Goal: Task Accomplishment & Management: Use online tool/utility

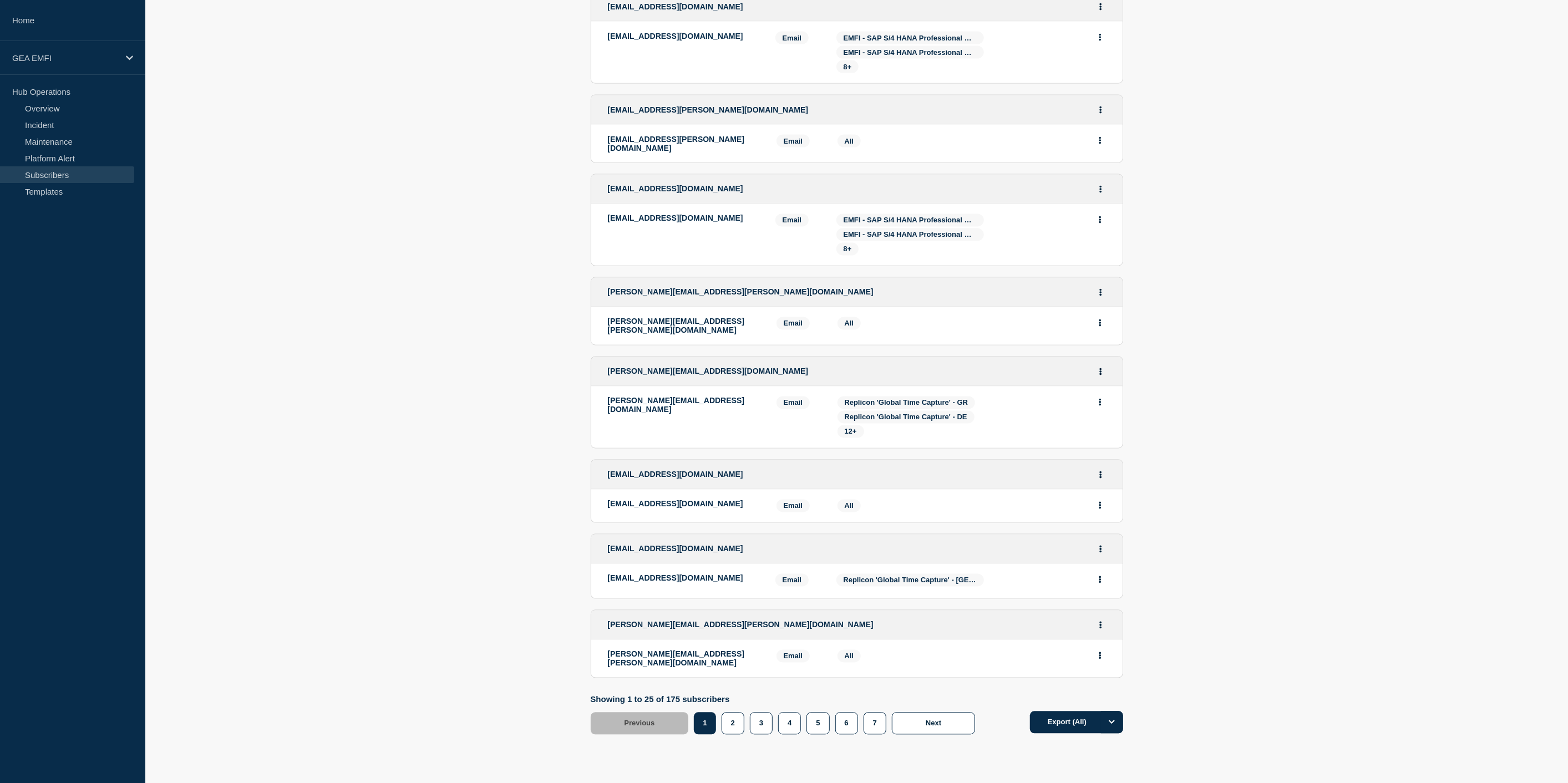
scroll to position [1740, 0]
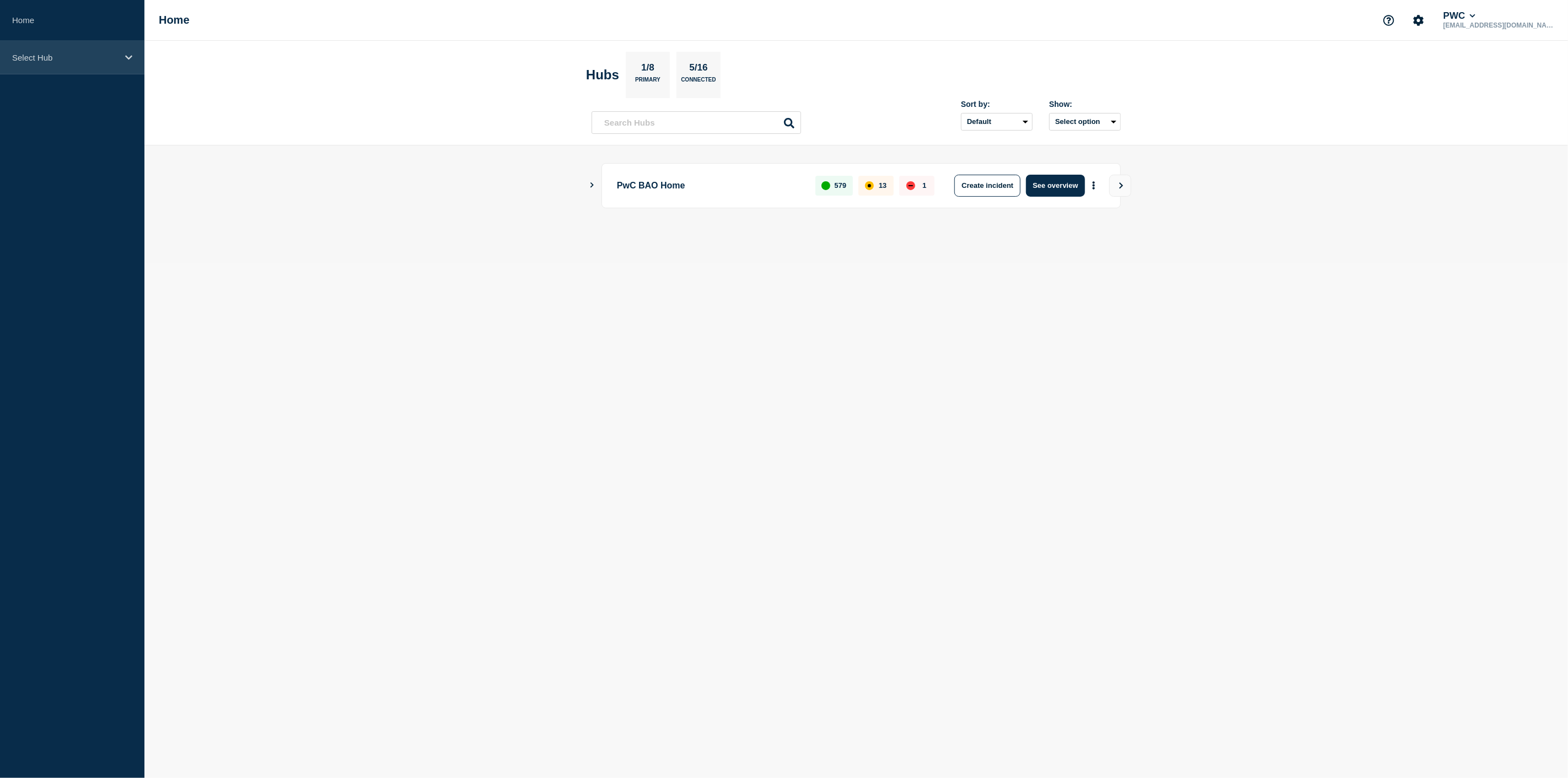
click at [127, 56] on icon at bounding box center [128, 57] width 7 height 8
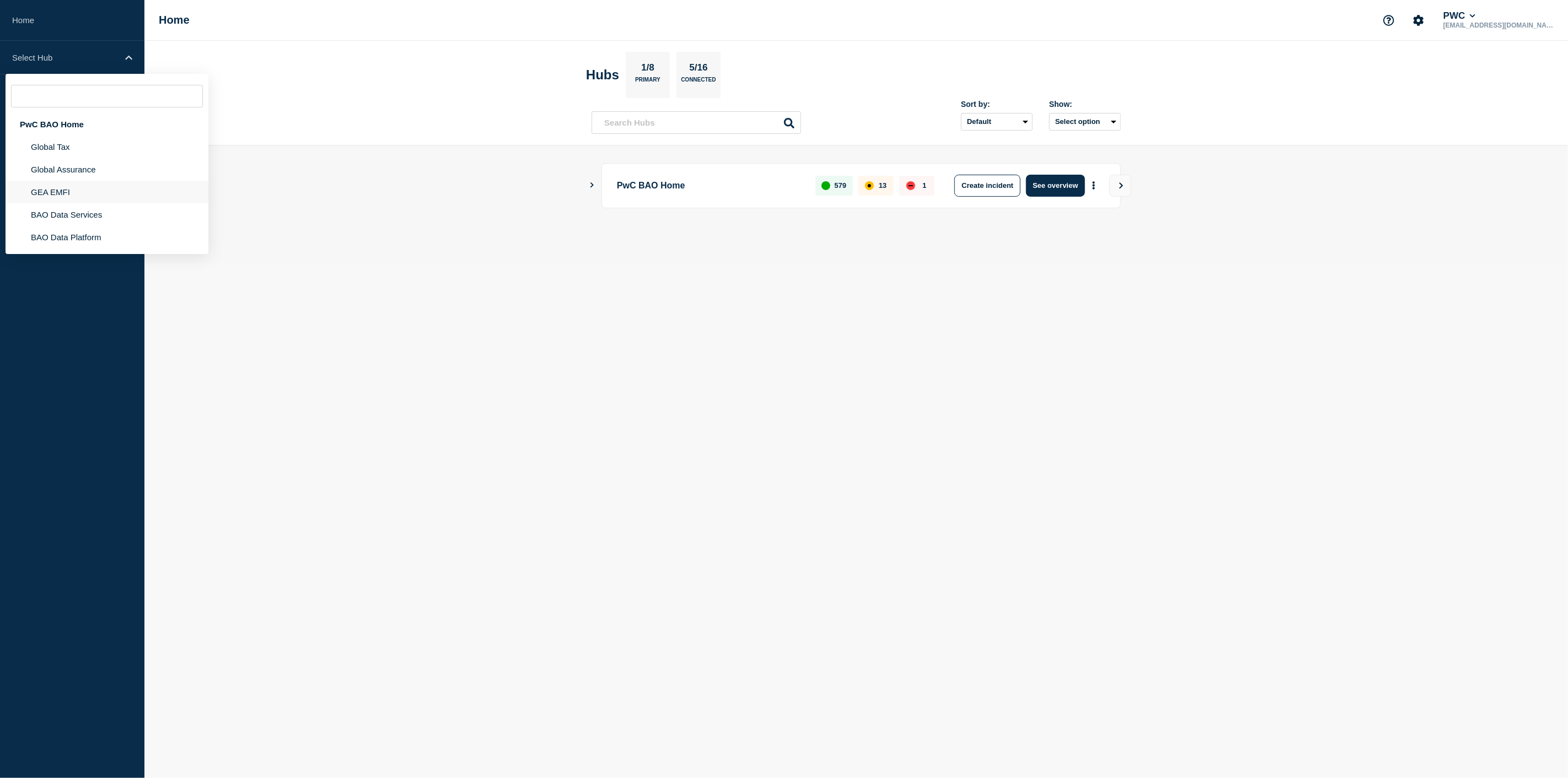
click at [70, 187] on li "GEA EMFI" at bounding box center [107, 192] width 203 height 23
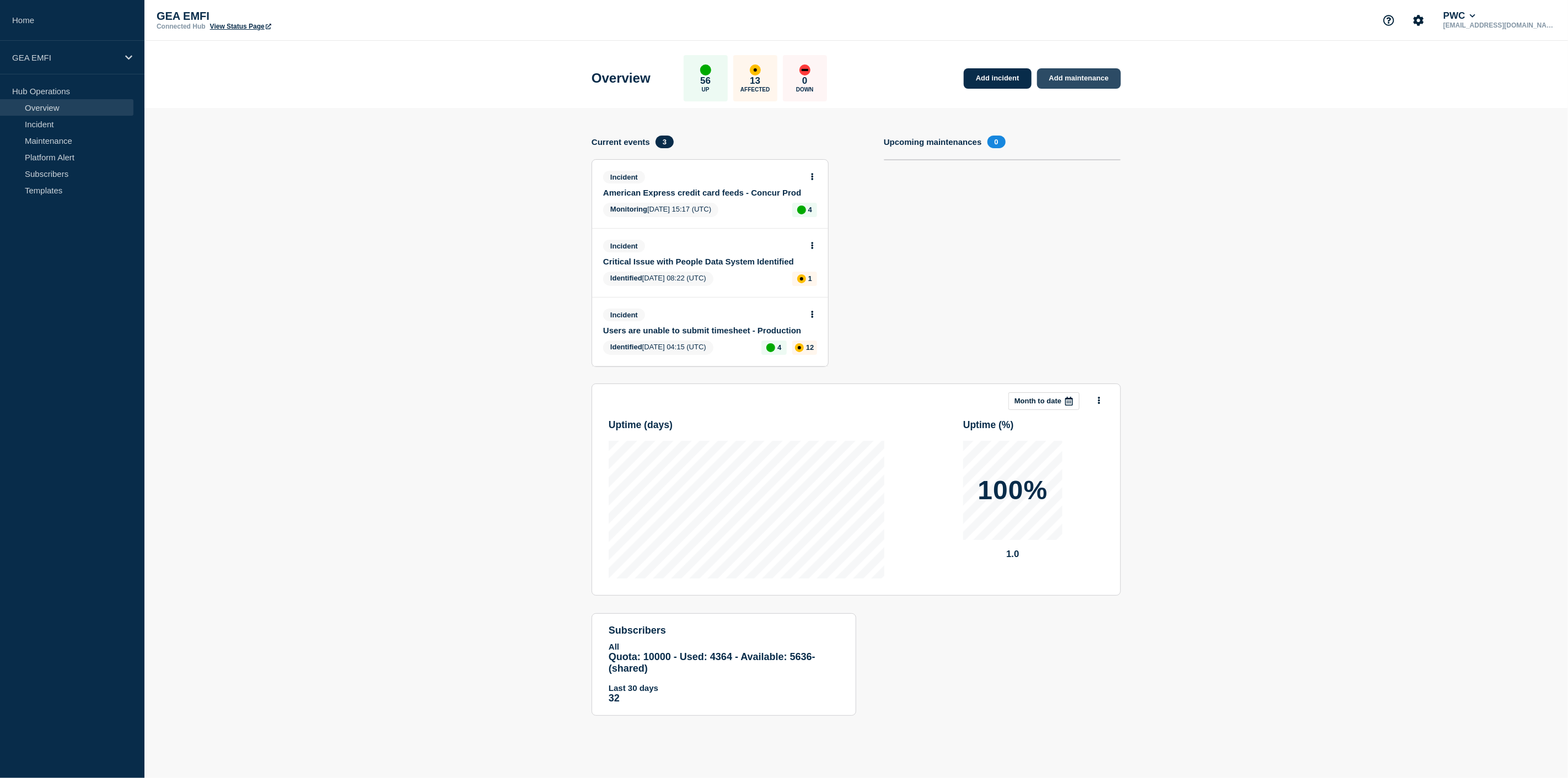
click at [1081, 70] on link "Add maintenance" at bounding box center [1079, 79] width 84 height 20
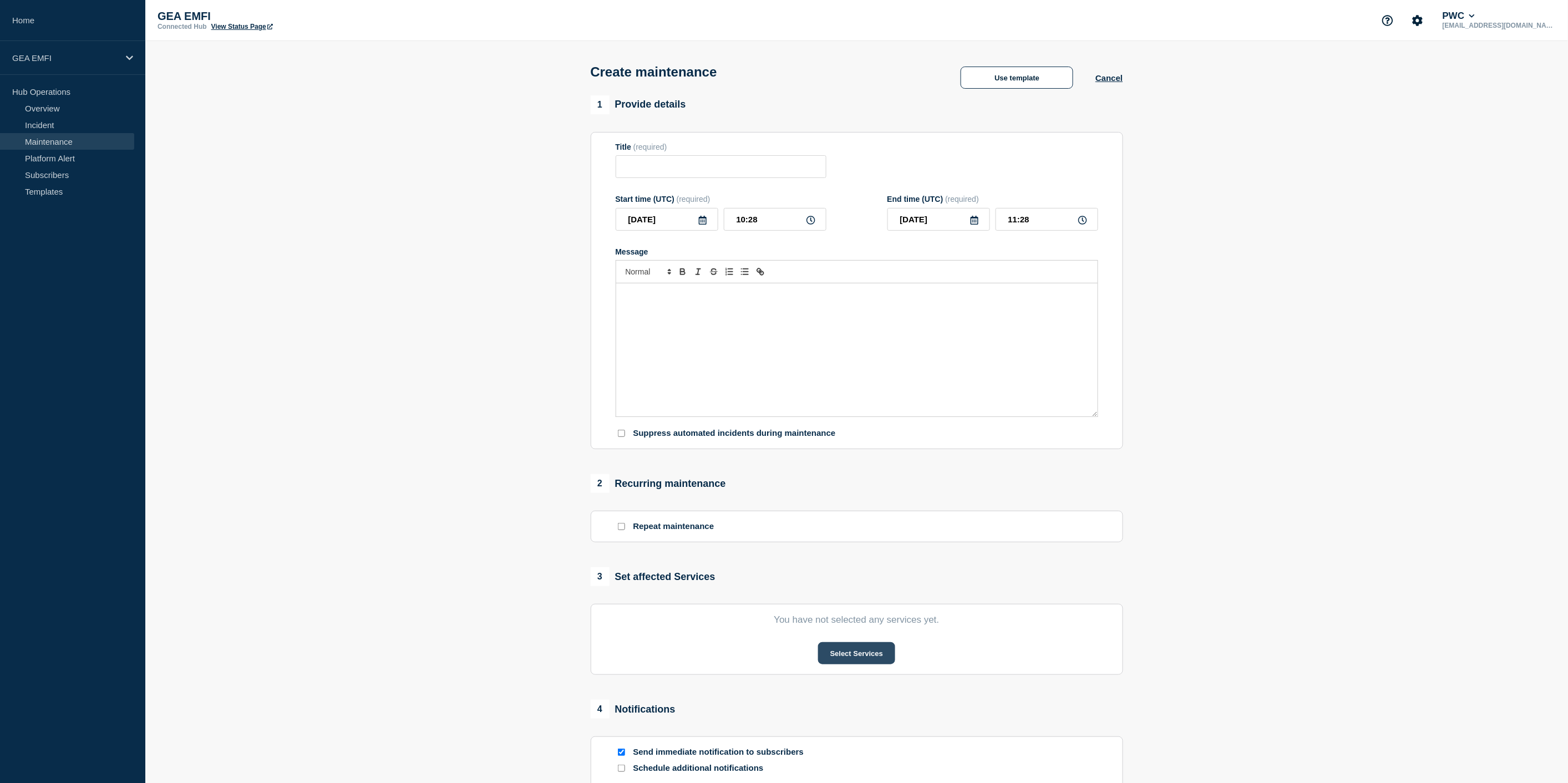
click at [867, 652] on button "Select Services" at bounding box center [857, 653] width 77 height 22
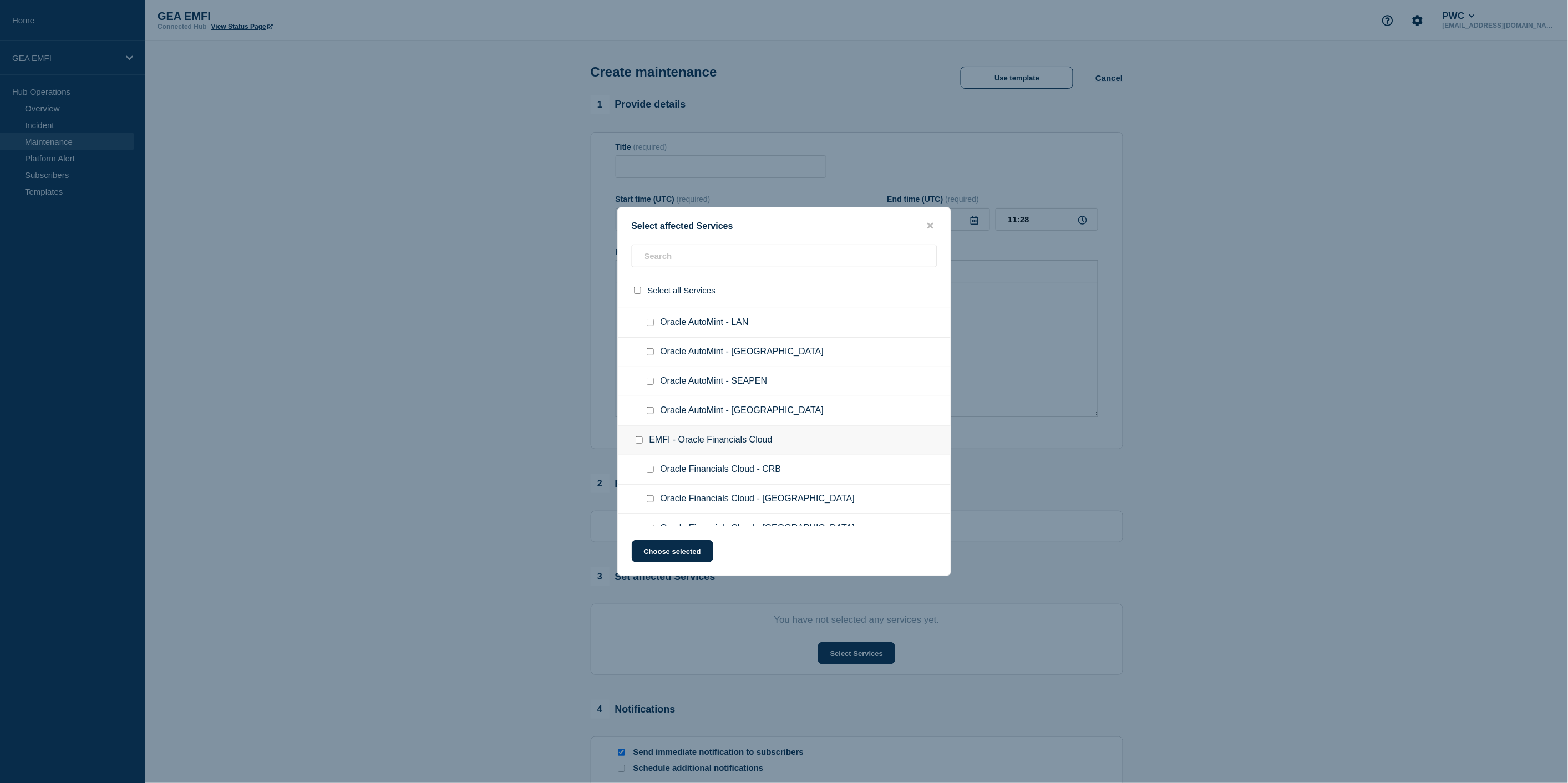
scroll to position [1400, 0]
click at [935, 223] on button "close button" at bounding box center [930, 226] width 13 height 11
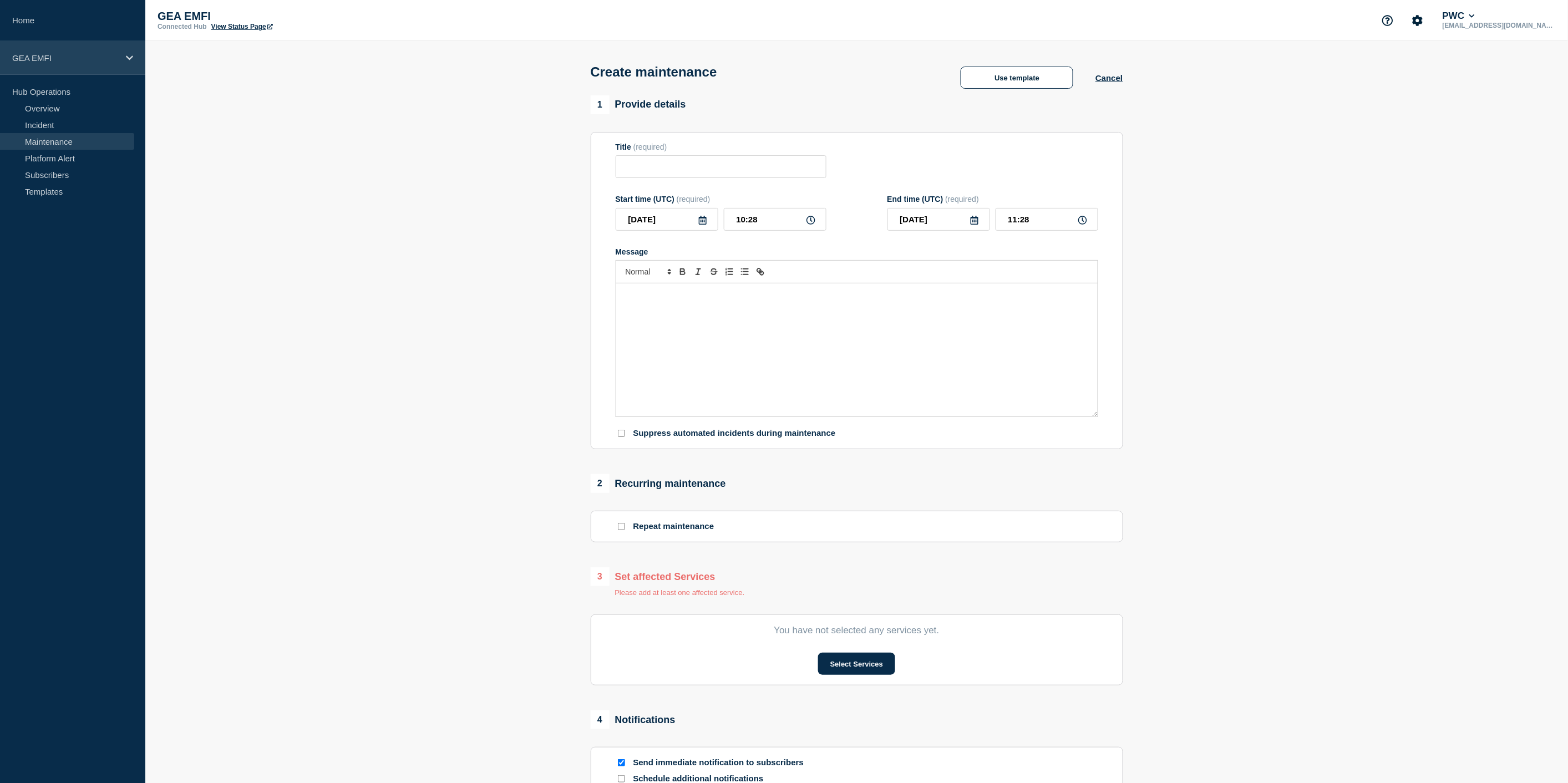
click at [127, 61] on div "GEA EMFI" at bounding box center [73, 58] width 145 height 34
click at [127, 61] on icon at bounding box center [129, 58] width 7 height 8
click at [123, 47] on div "GEA EMFI" at bounding box center [73, 58] width 145 height 34
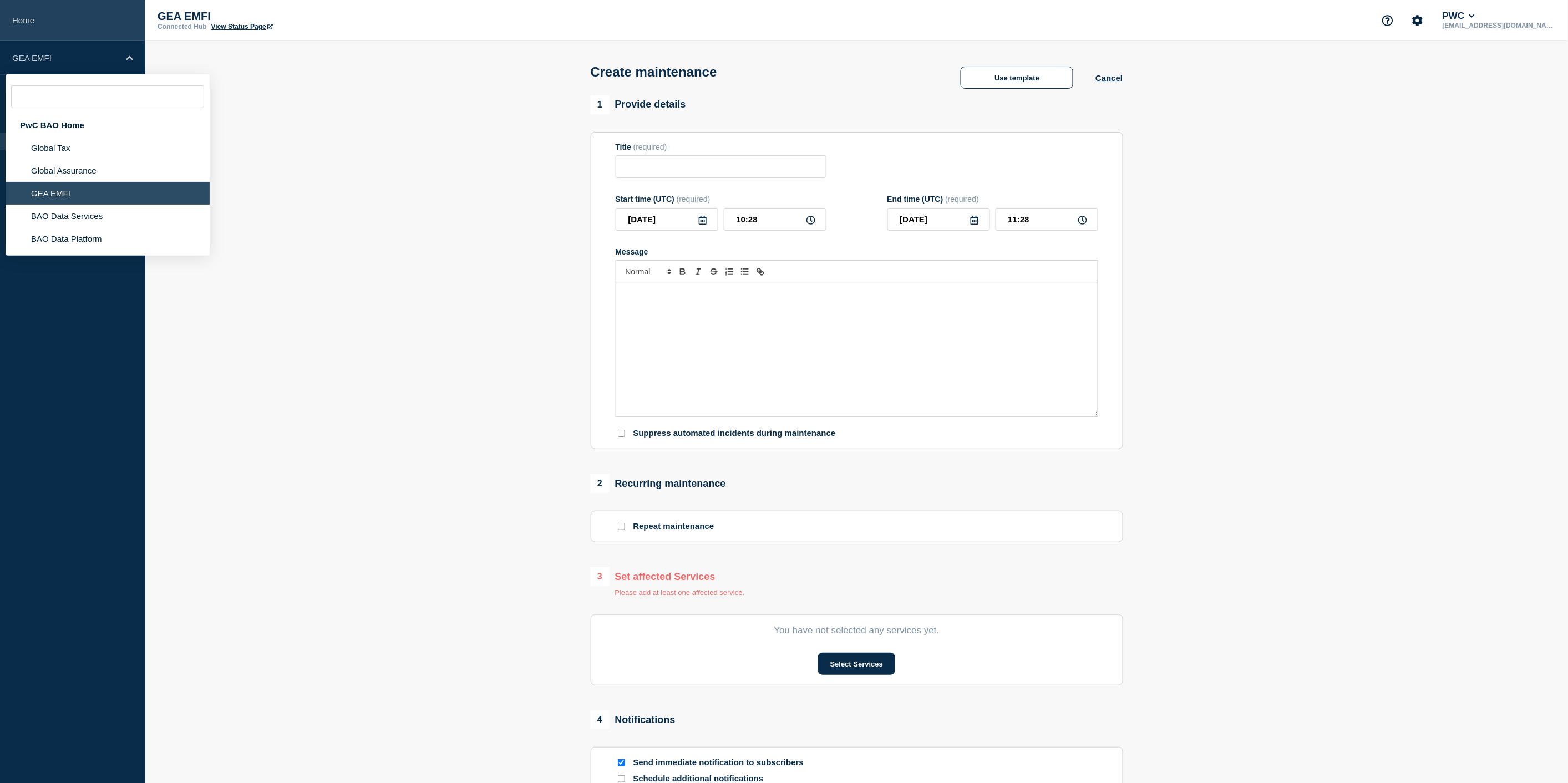
click at [20, 18] on link "Home" at bounding box center [73, 20] width 145 height 41
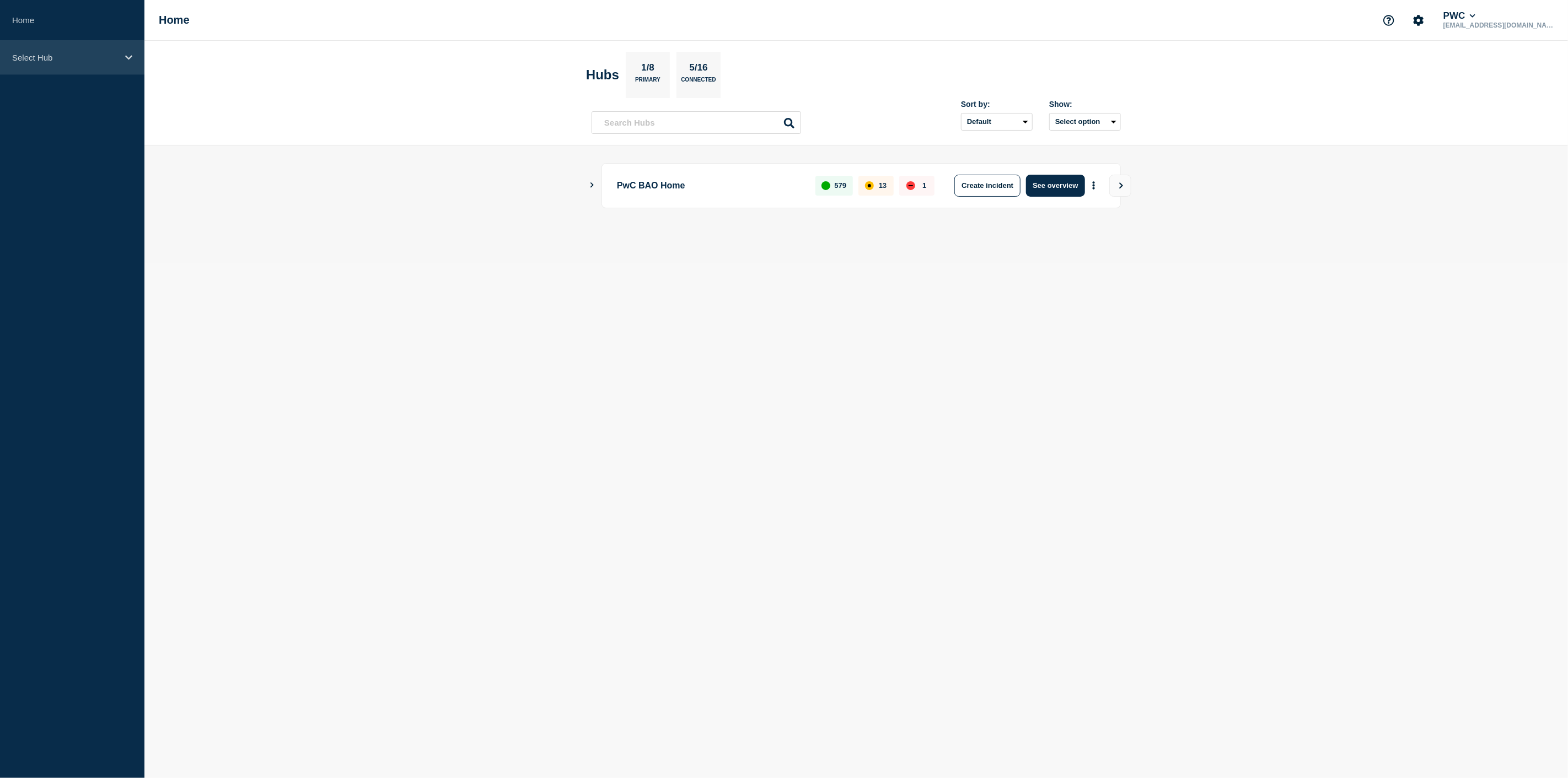
click at [124, 61] on div "Select Hub" at bounding box center [72, 57] width 145 height 33
click at [129, 53] on icon at bounding box center [128, 57] width 7 height 8
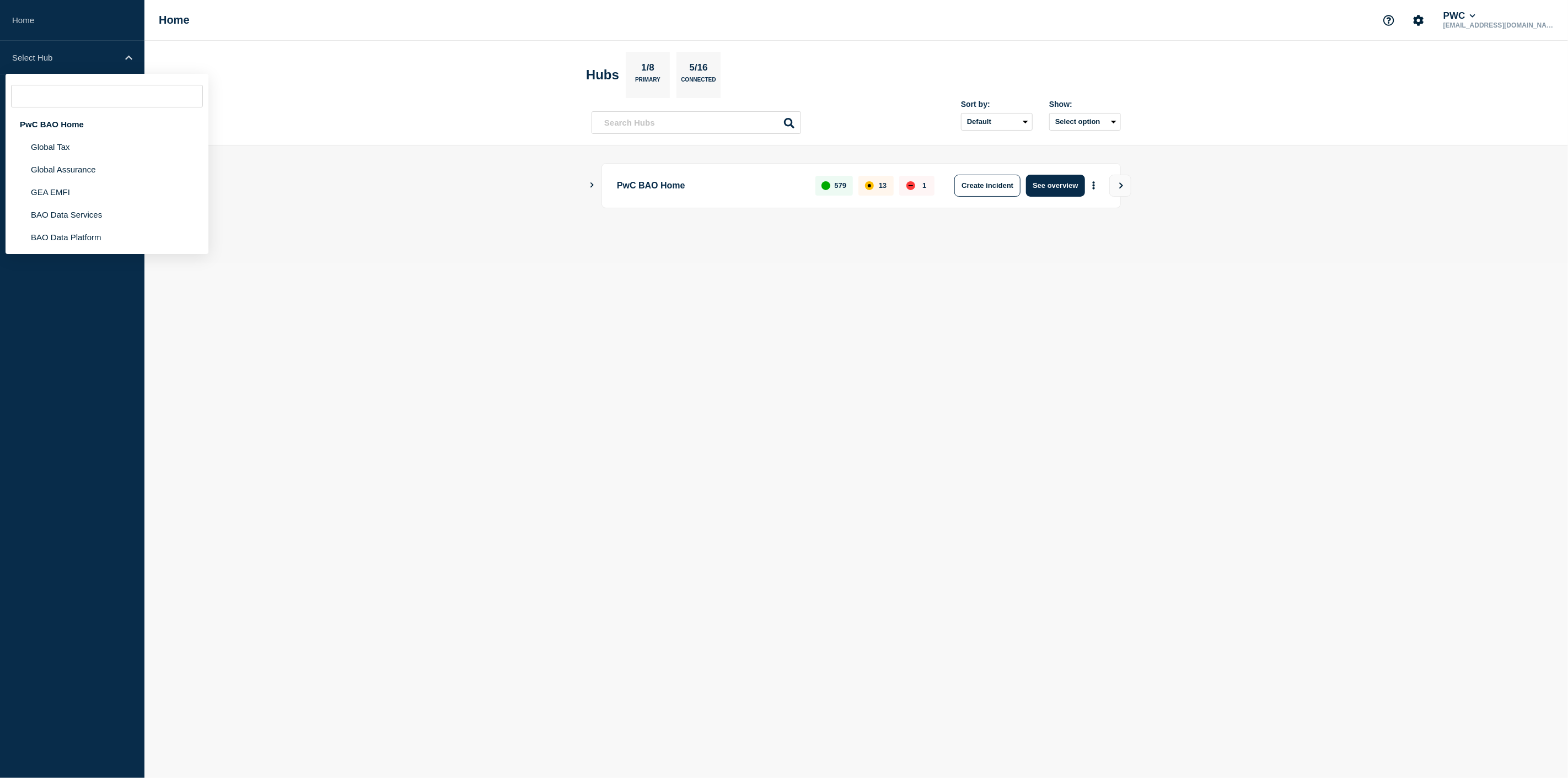
click at [202, 321] on body "Home Select Hub PwC BAO Home Global Tax Global Assurance GEA EMFI BAO Data Serv…" at bounding box center [784, 389] width 1568 height 778
click at [202, 322] on body "Home Select Hub PwC BAO Home Global Tax Global Assurance GEA EMFI BAO Data Serv…" at bounding box center [784, 389] width 1568 height 778
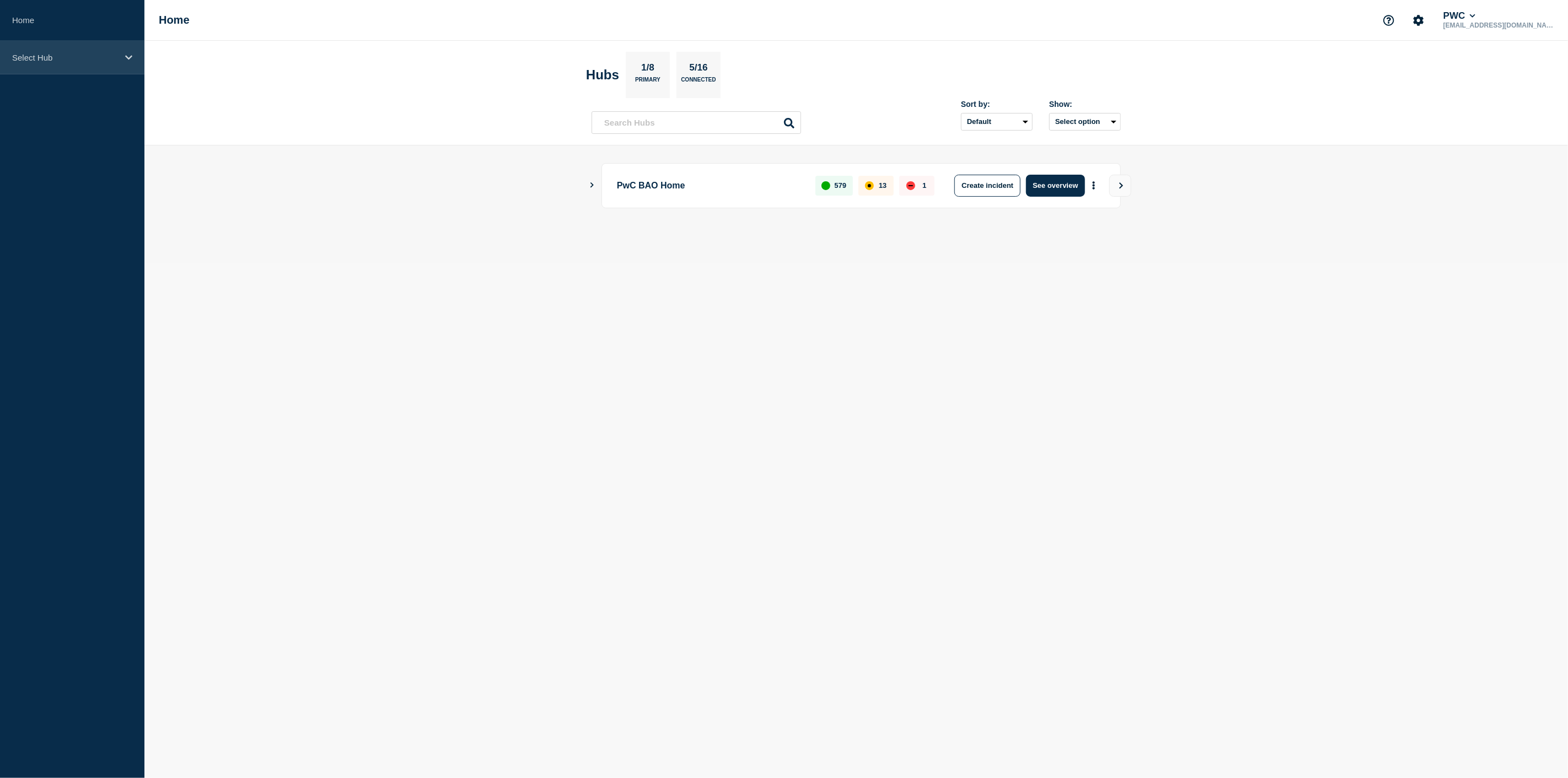
click at [131, 58] on icon at bounding box center [128, 57] width 7 height 8
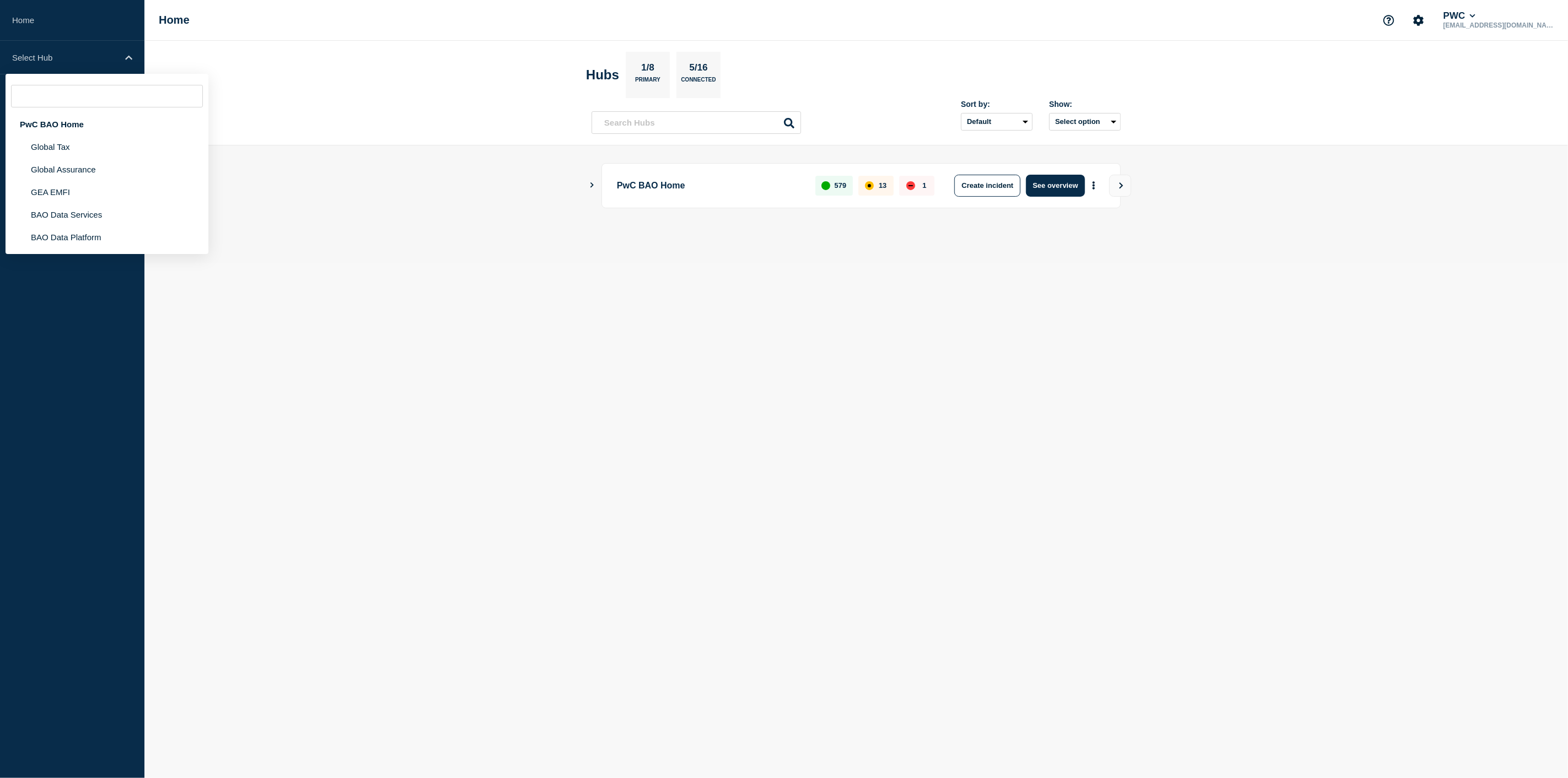
click at [421, 62] on header "Hubs 1/8 Primary 5/16 Connected Sort by: Default Last added Last updated Most a…" at bounding box center [856, 93] width 1423 height 105
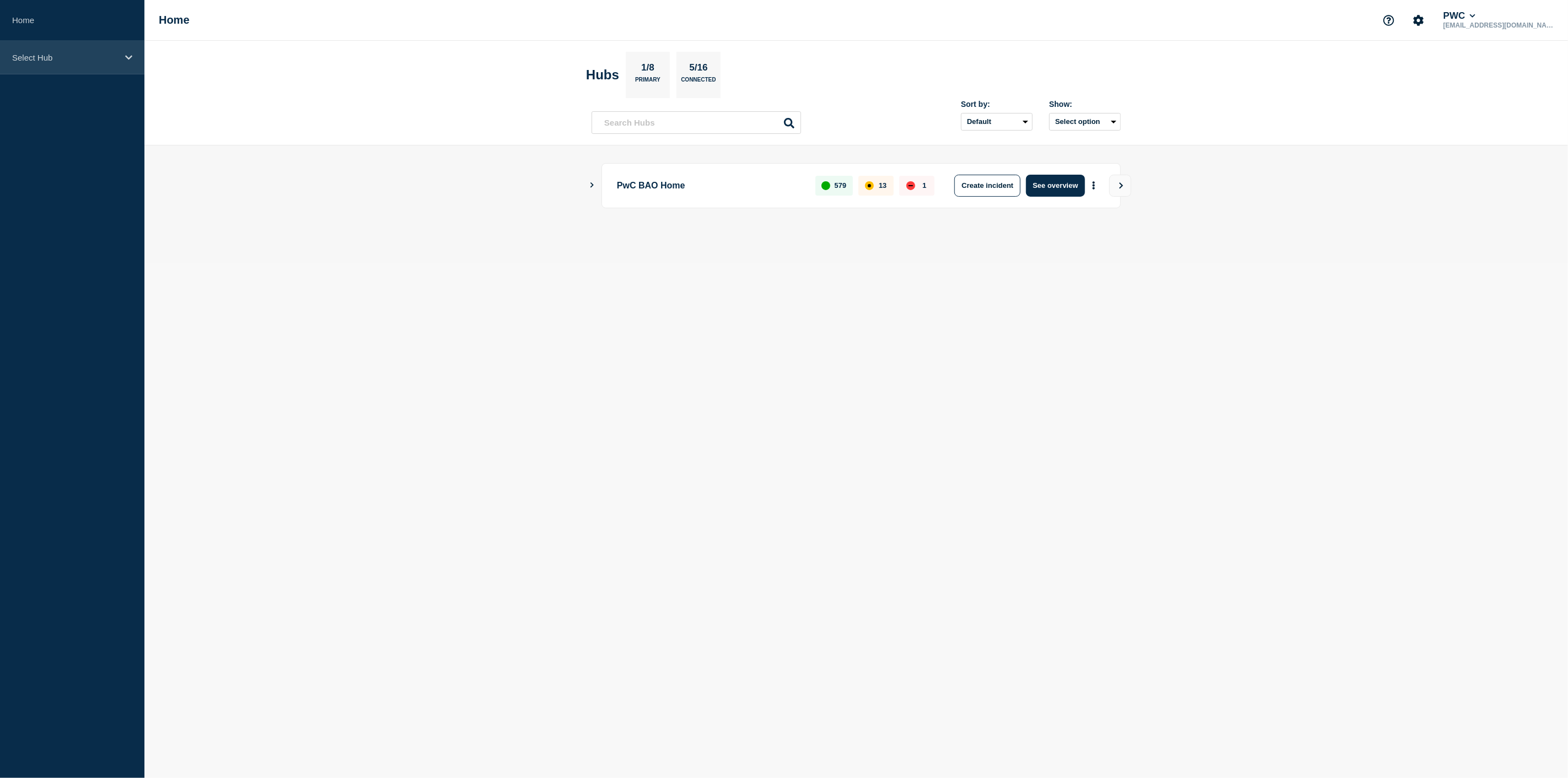
click at [131, 56] on icon at bounding box center [128, 57] width 7 height 4
click at [128, 53] on icon at bounding box center [128, 57] width 7 height 8
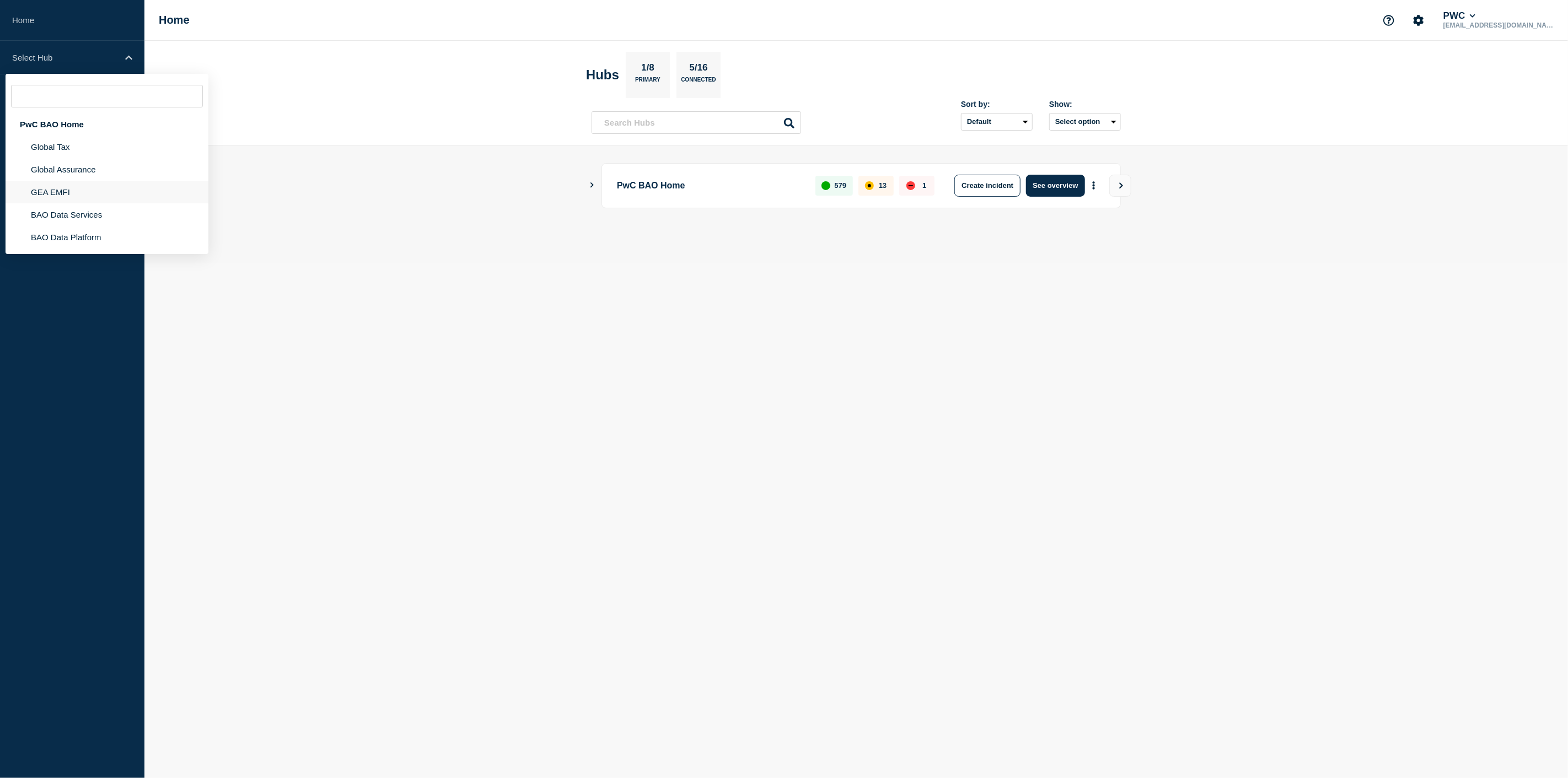
click at [62, 186] on li "GEA EMFI" at bounding box center [107, 192] width 203 height 23
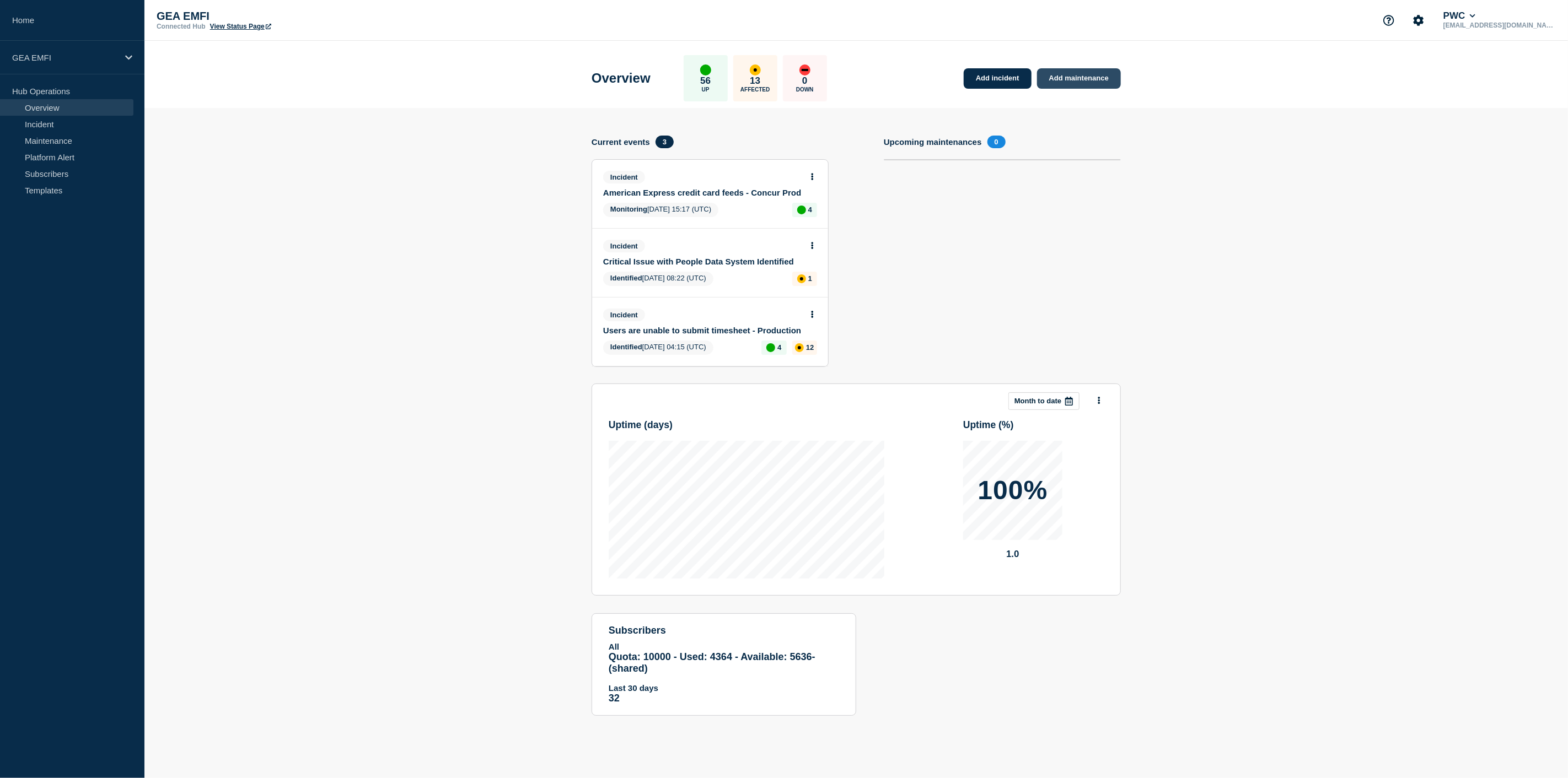
click at [1063, 79] on link "Add maintenance" at bounding box center [1079, 79] width 84 height 20
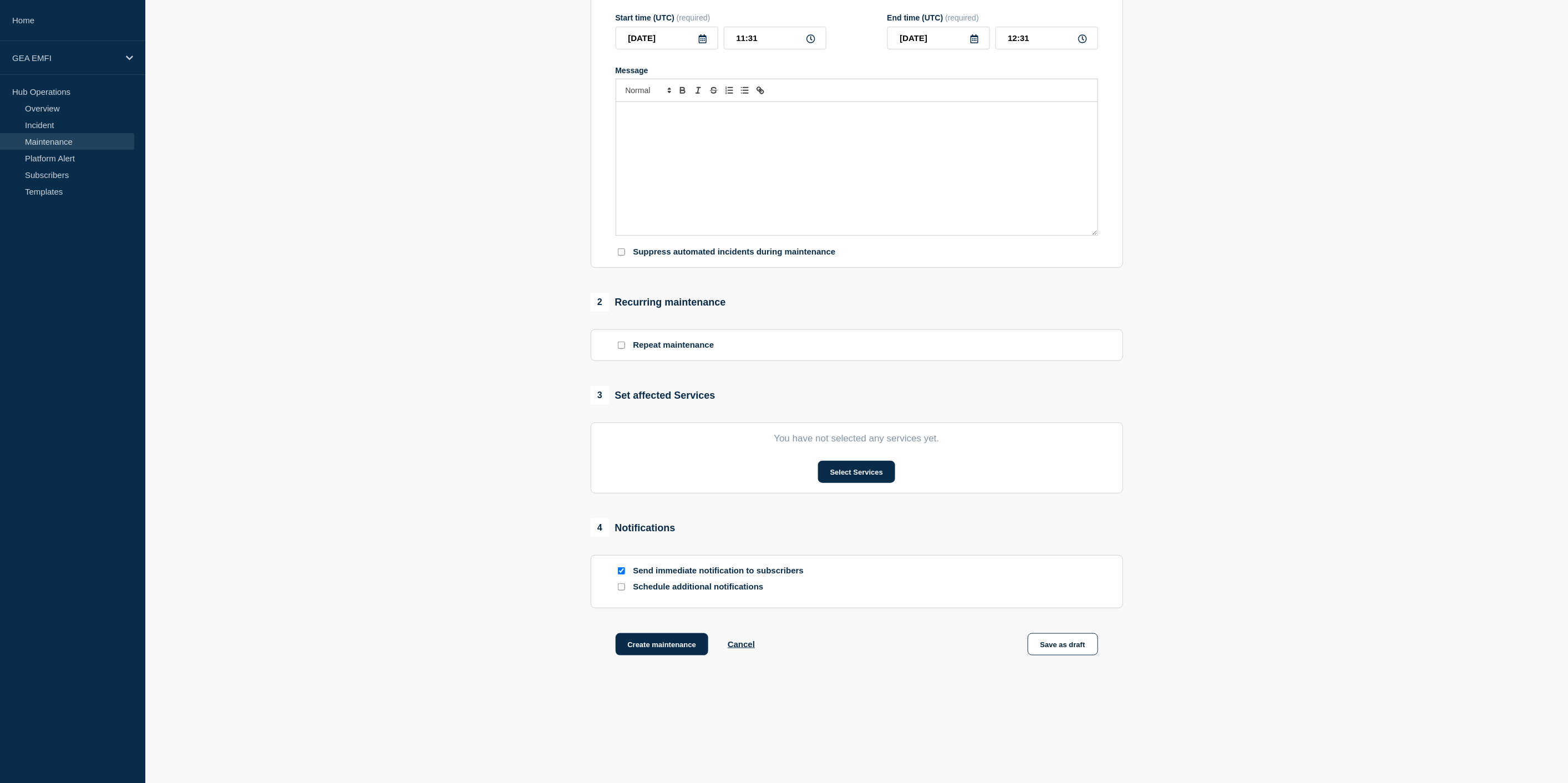
scroll to position [185, 0]
click at [843, 473] on button "Select Services" at bounding box center [857, 472] width 77 height 22
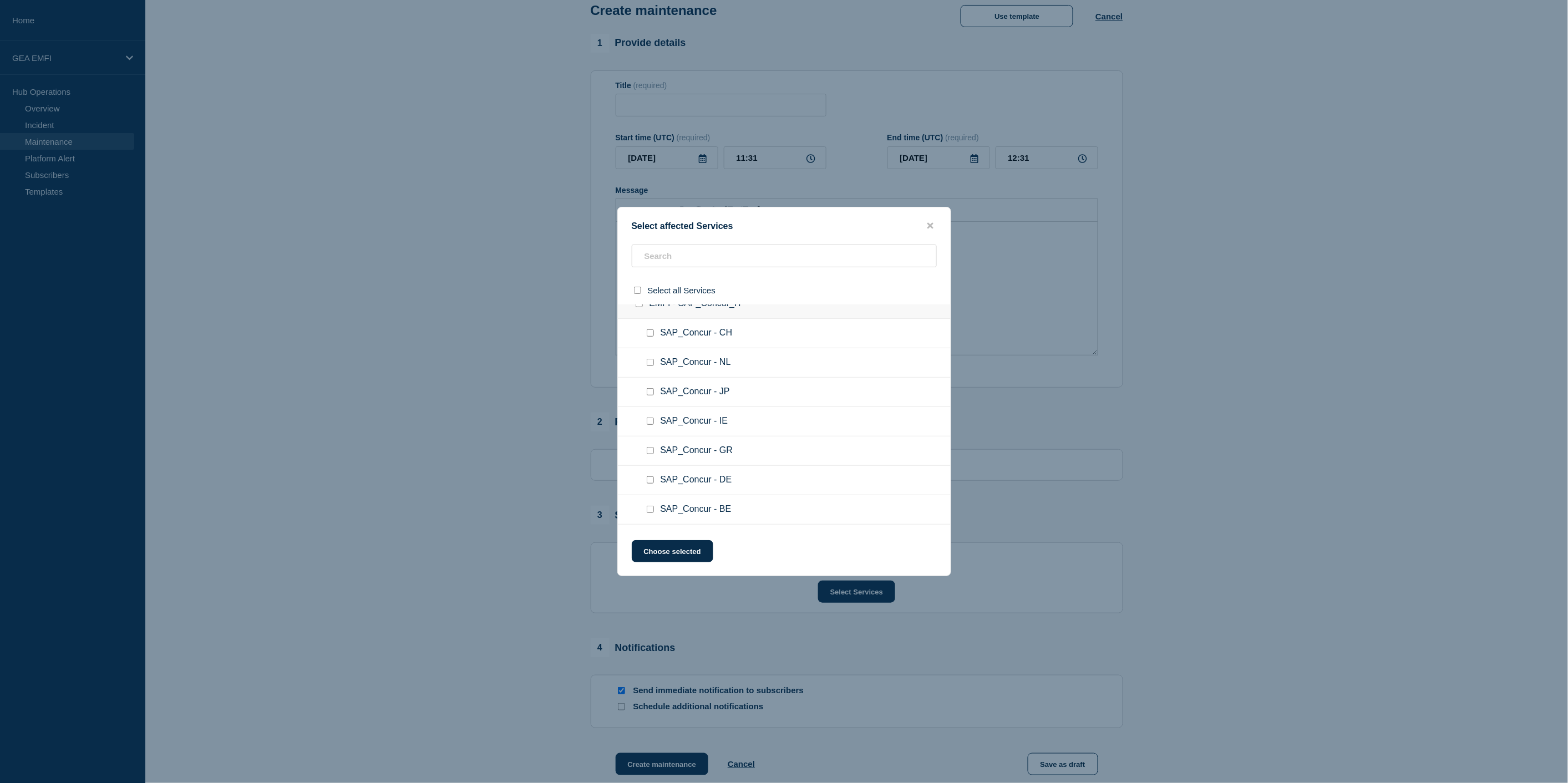
scroll to position [0, 0]
click at [928, 226] on icon "close button" at bounding box center [930, 226] width 6 height 9
